Goal: Obtain resource: Download file/media

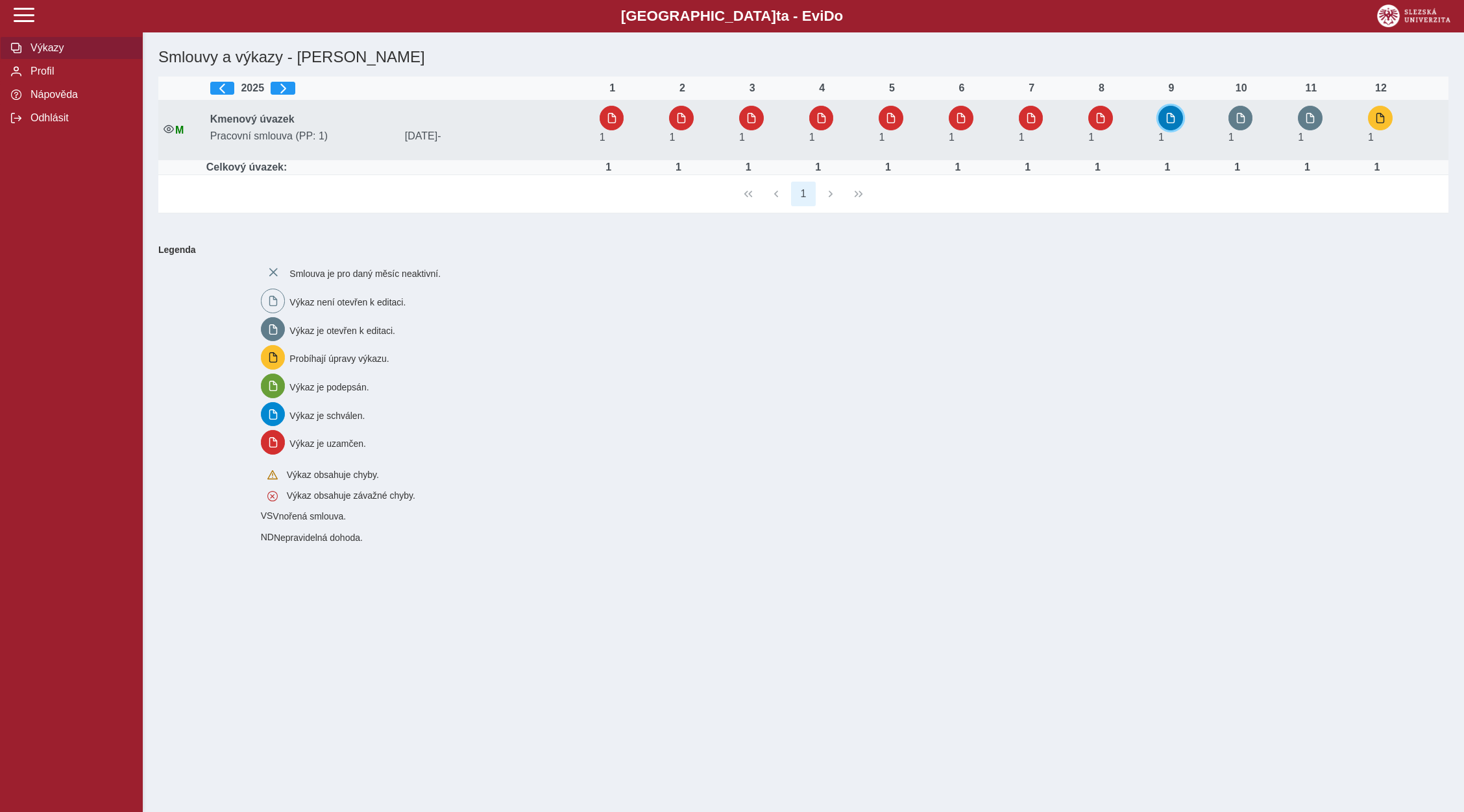
click at [1167, 121] on button "button" at bounding box center [1170, 118] width 25 height 25
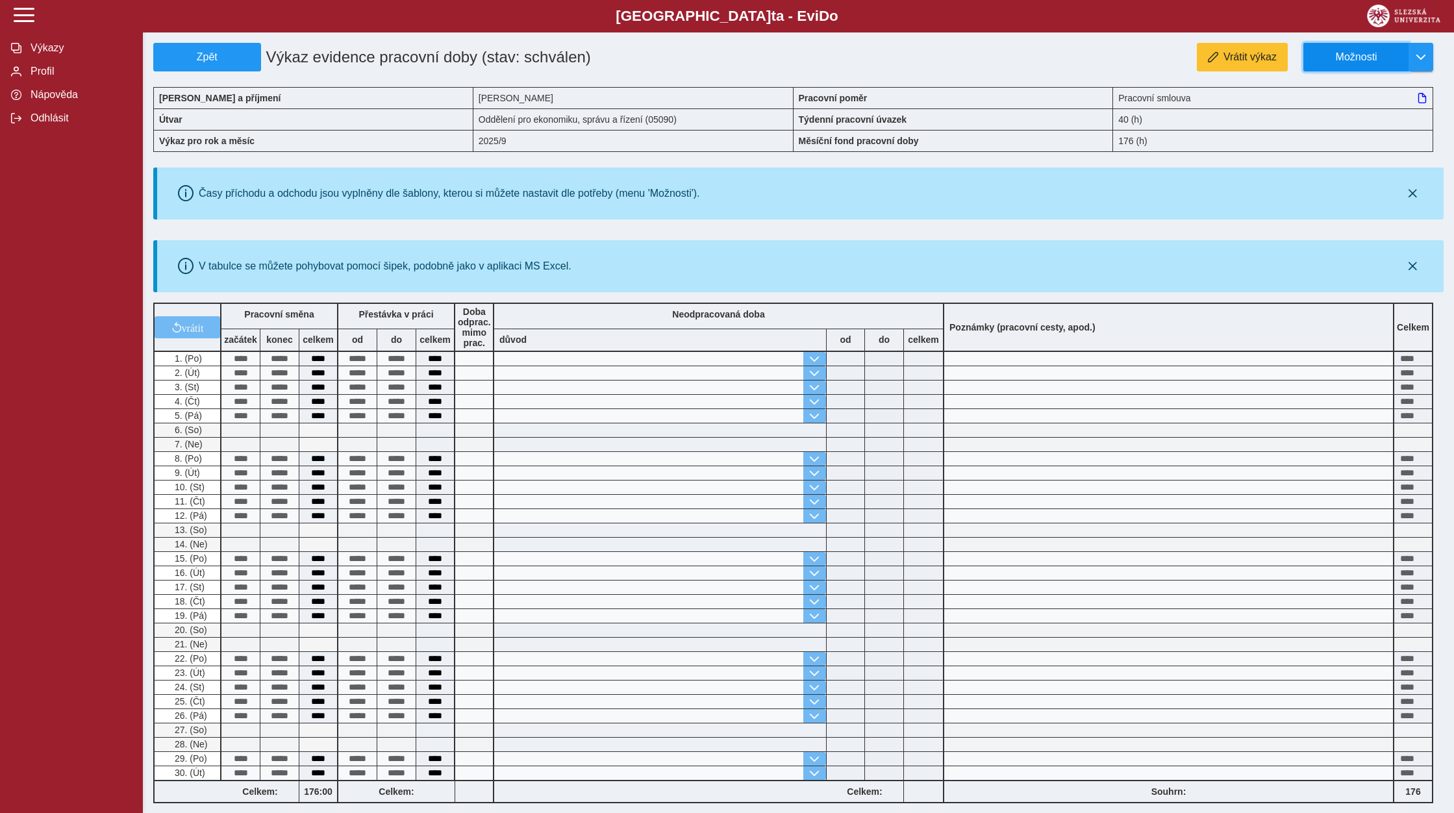
click at [1358, 60] on span "Možnosti" at bounding box center [1356, 57] width 84 height 12
click at [1343, 118] on span "Stáhnout PDF" at bounding box center [1362, 113] width 66 height 10
click at [49, 124] on span "Odhlásit" at bounding box center [79, 118] width 105 height 12
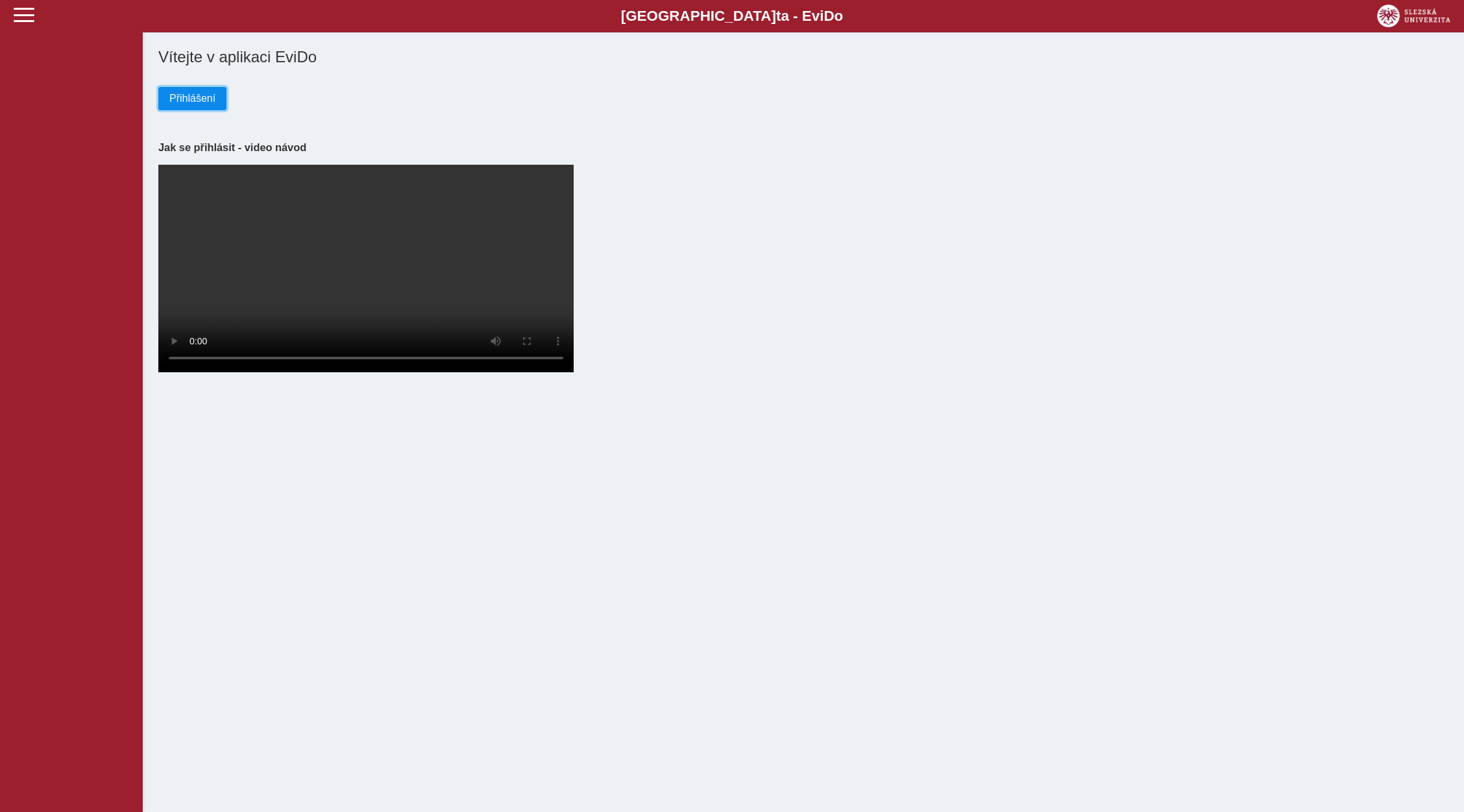
click at [216, 100] on button "Přihlášení" at bounding box center [192, 98] width 68 height 23
click at [186, 101] on span "Přihlášení" at bounding box center [192, 99] width 46 height 12
